Goal: Task Accomplishment & Management: Manage account settings

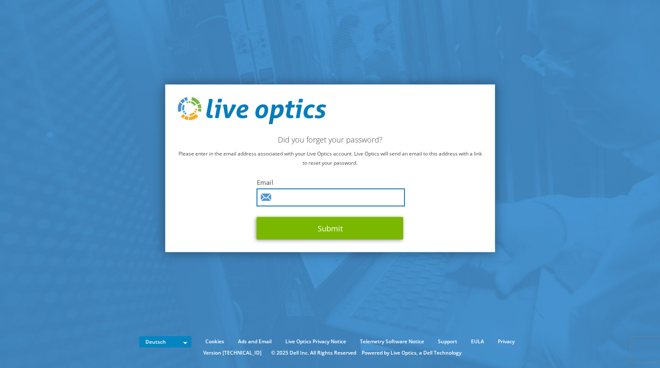
click at [294, 197] on input "text" at bounding box center [331, 198] width 148 height 18
type input "rstratz@freicon.de"
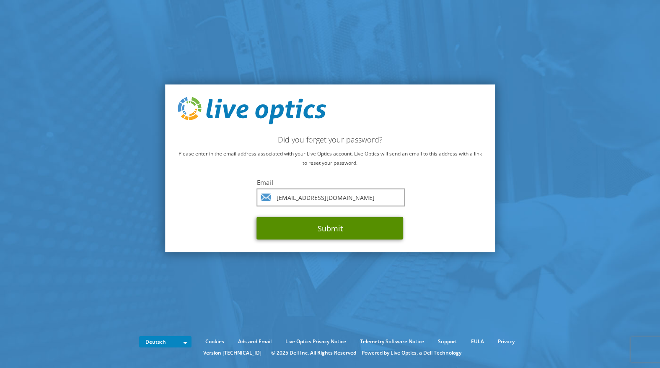
click at [316, 229] on button "Submit" at bounding box center [330, 228] width 147 height 23
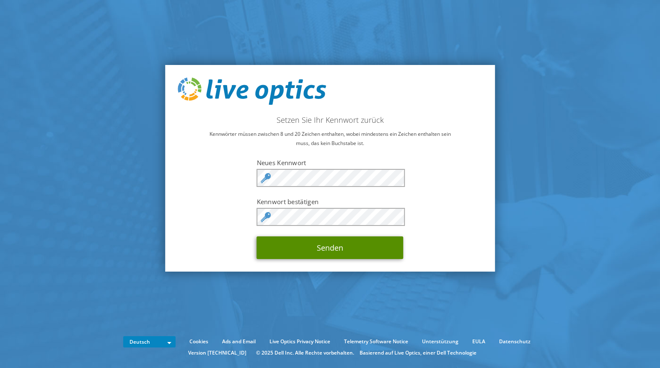
click at [335, 248] on button "Senden" at bounding box center [330, 247] width 147 height 23
